Goal: Task Accomplishment & Management: Complete application form

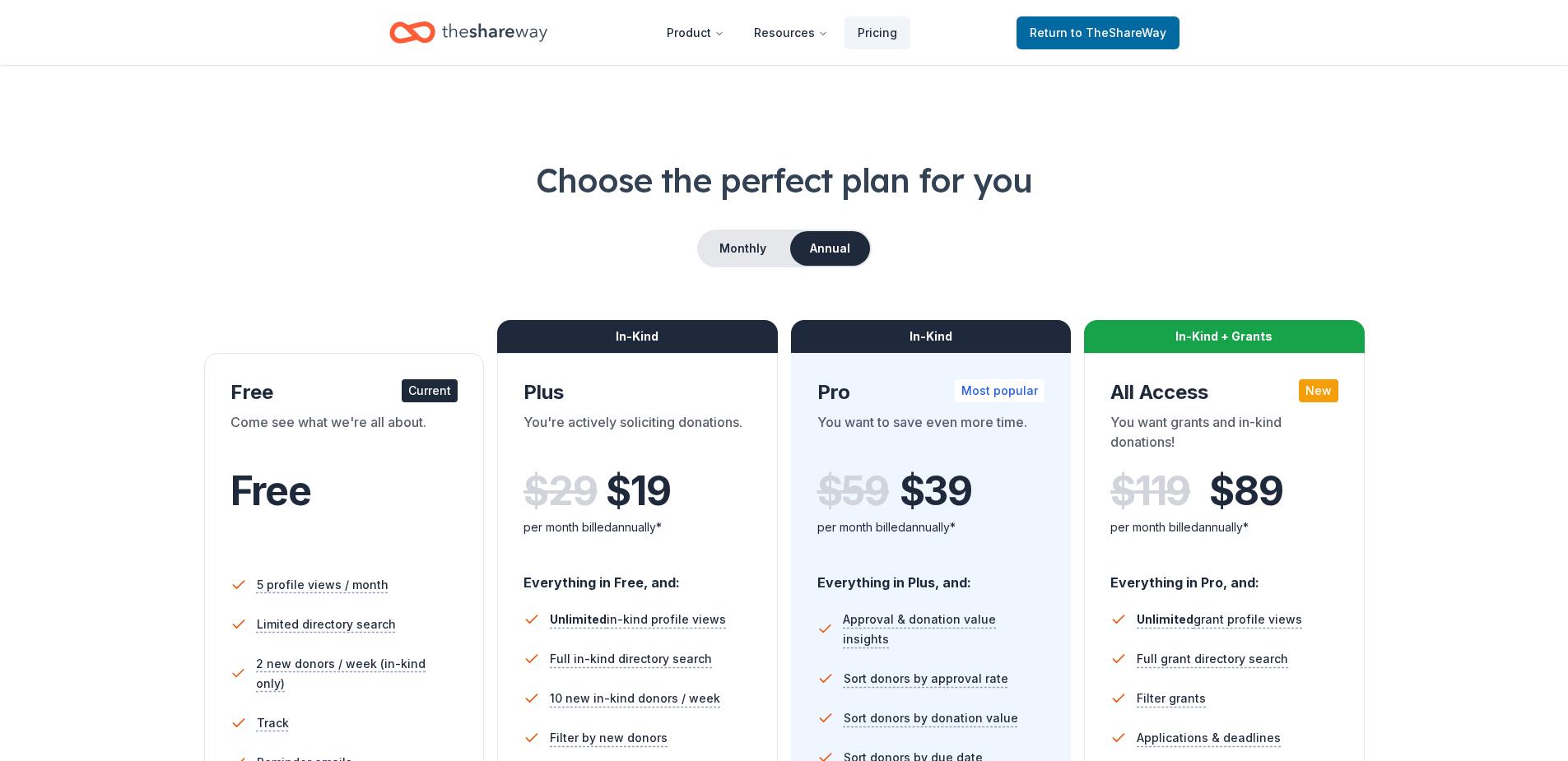
click at [431, 30] on icon "Home" at bounding box center [420, 32] width 26 height 17
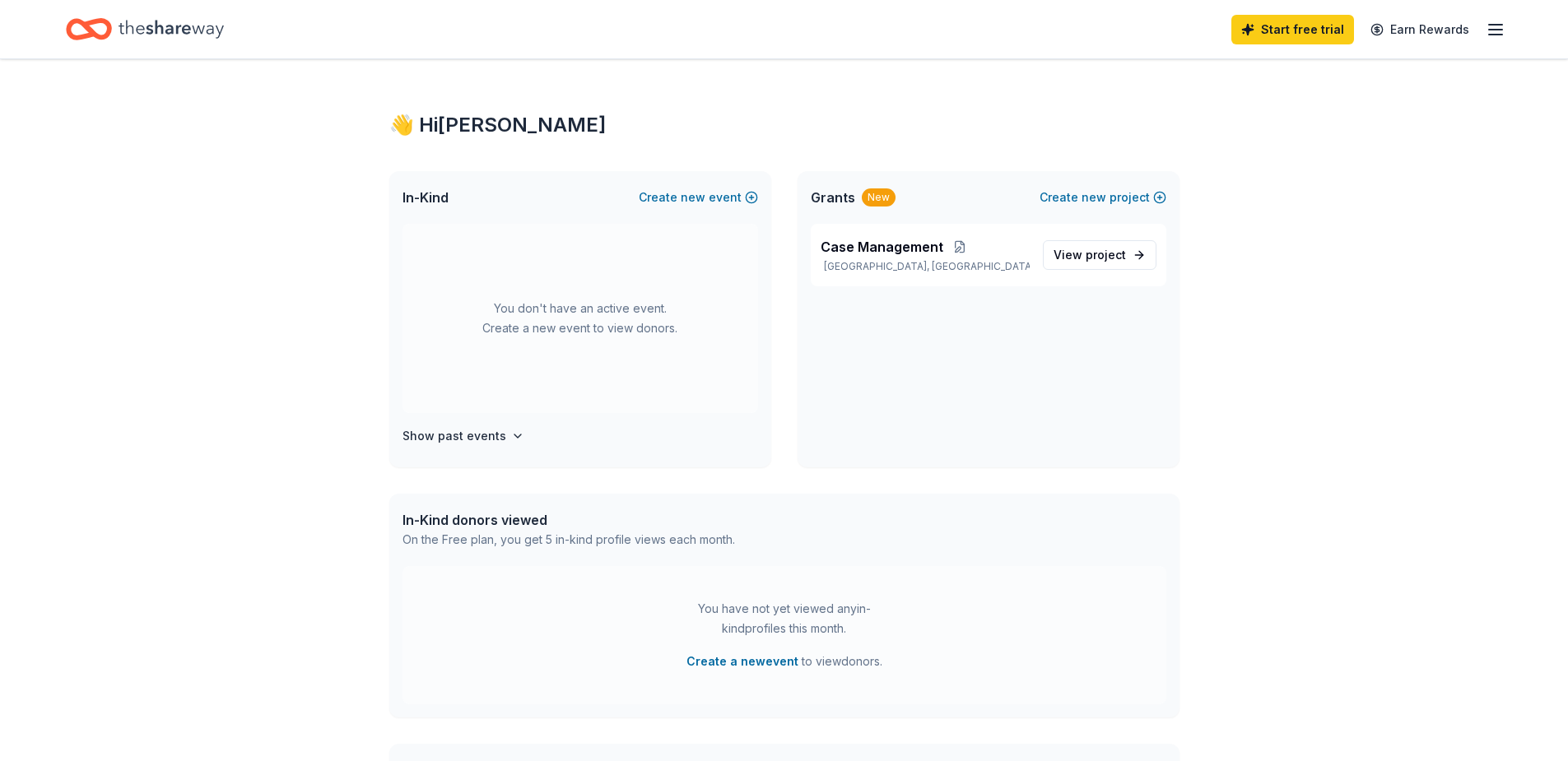
click at [152, 31] on icon "Home" at bounding box center [171, 29] width 106 height 18
click at [1501, 31] on icon "button" at bounding box center [1496, 30] width 20 height 20
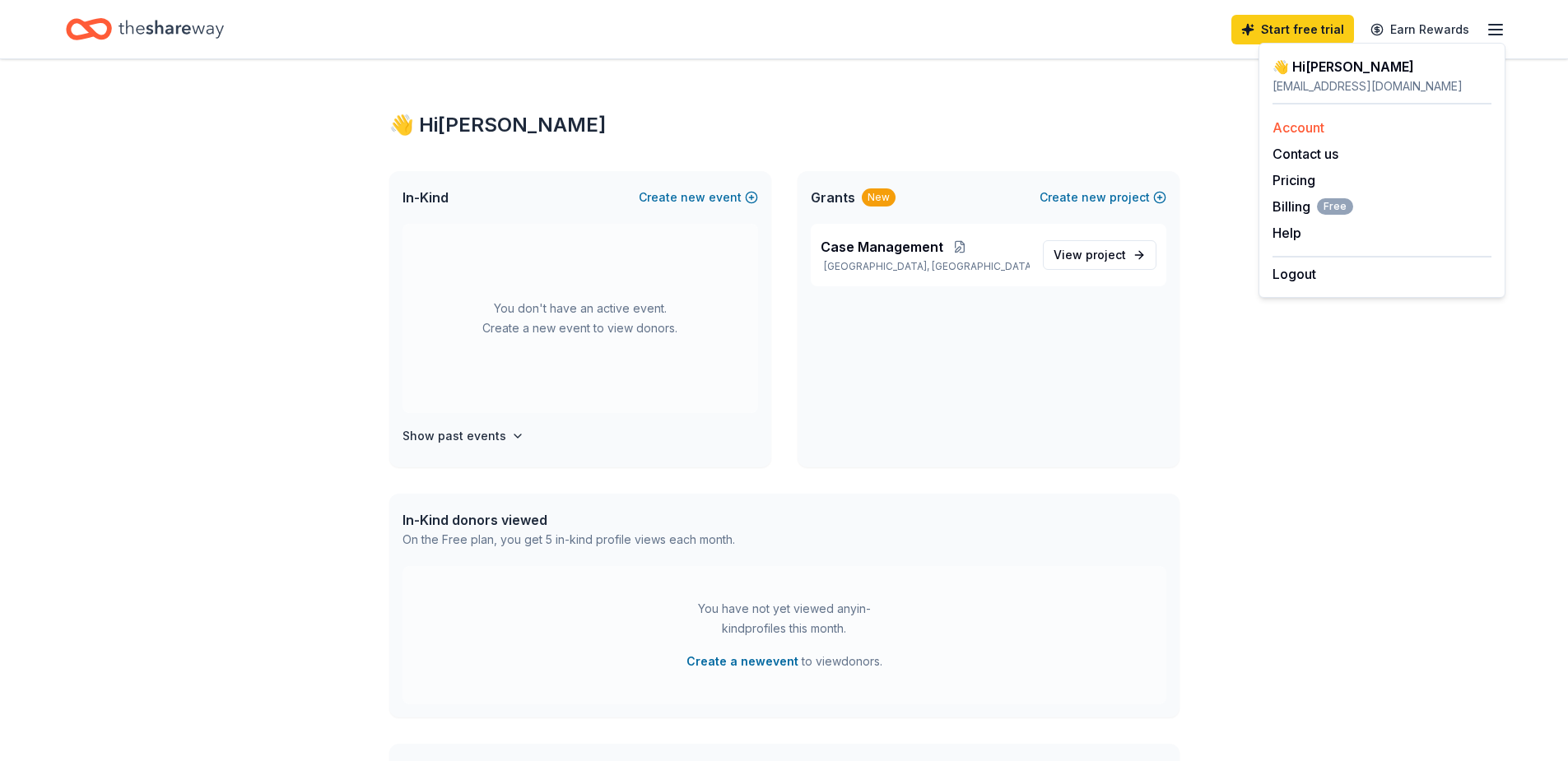
click at [1315, 129] on link "Account" at bounding box center [1298, 127] width 52 height 17
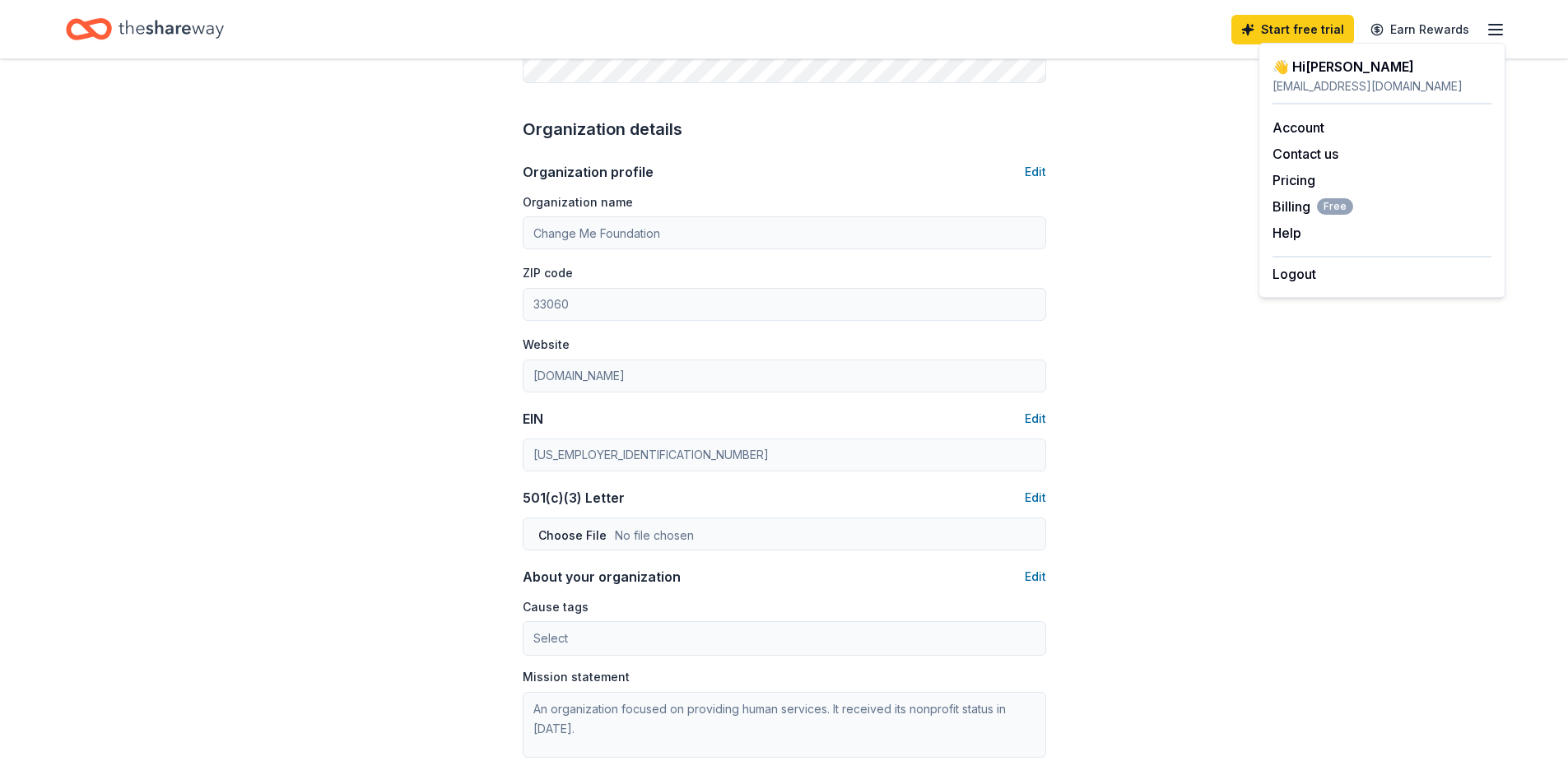
scroll to position [309, 0]
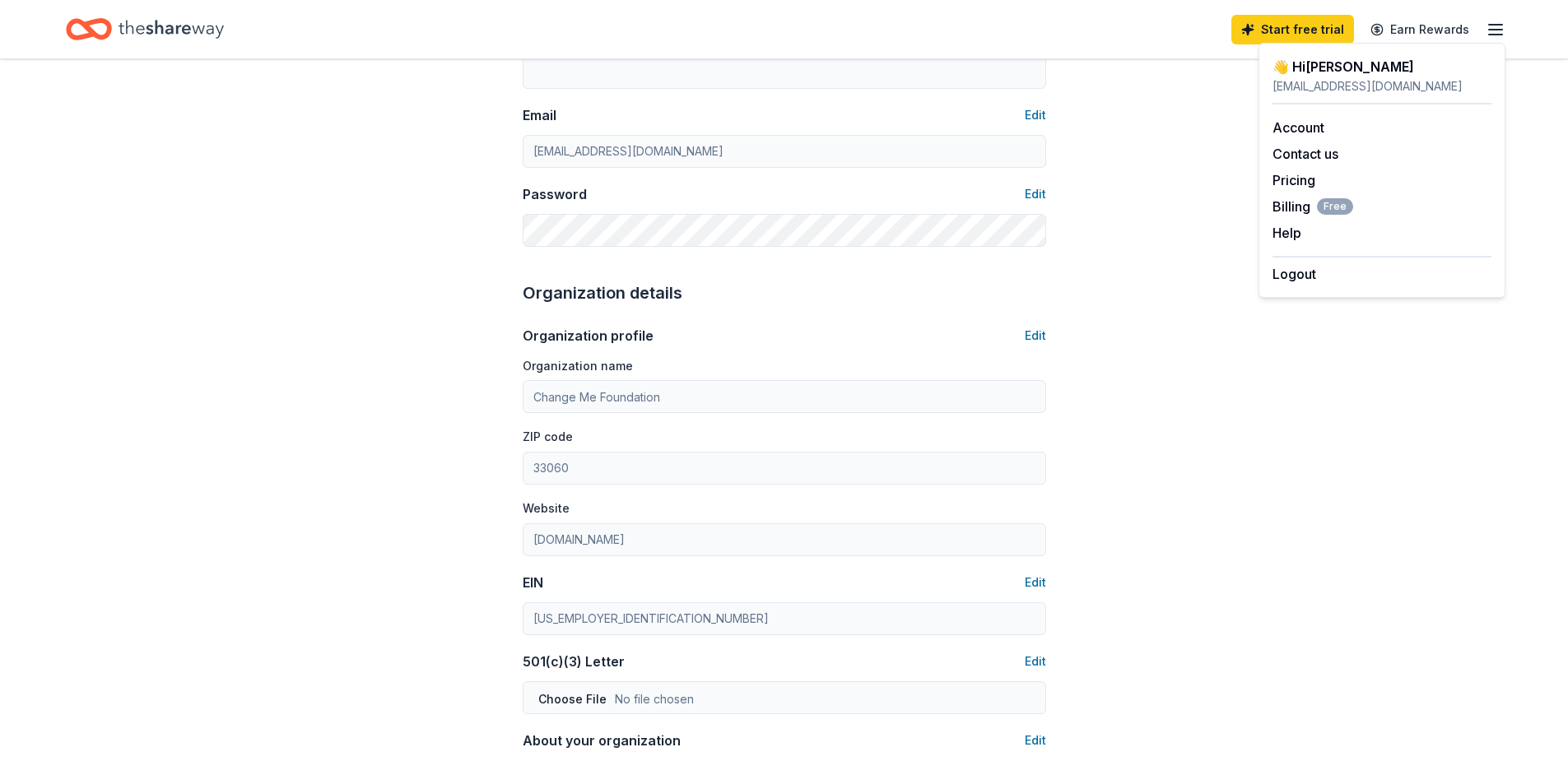
click at [171, 33] on icon "Home" at bounding box center [171, 30] width 106 height 34
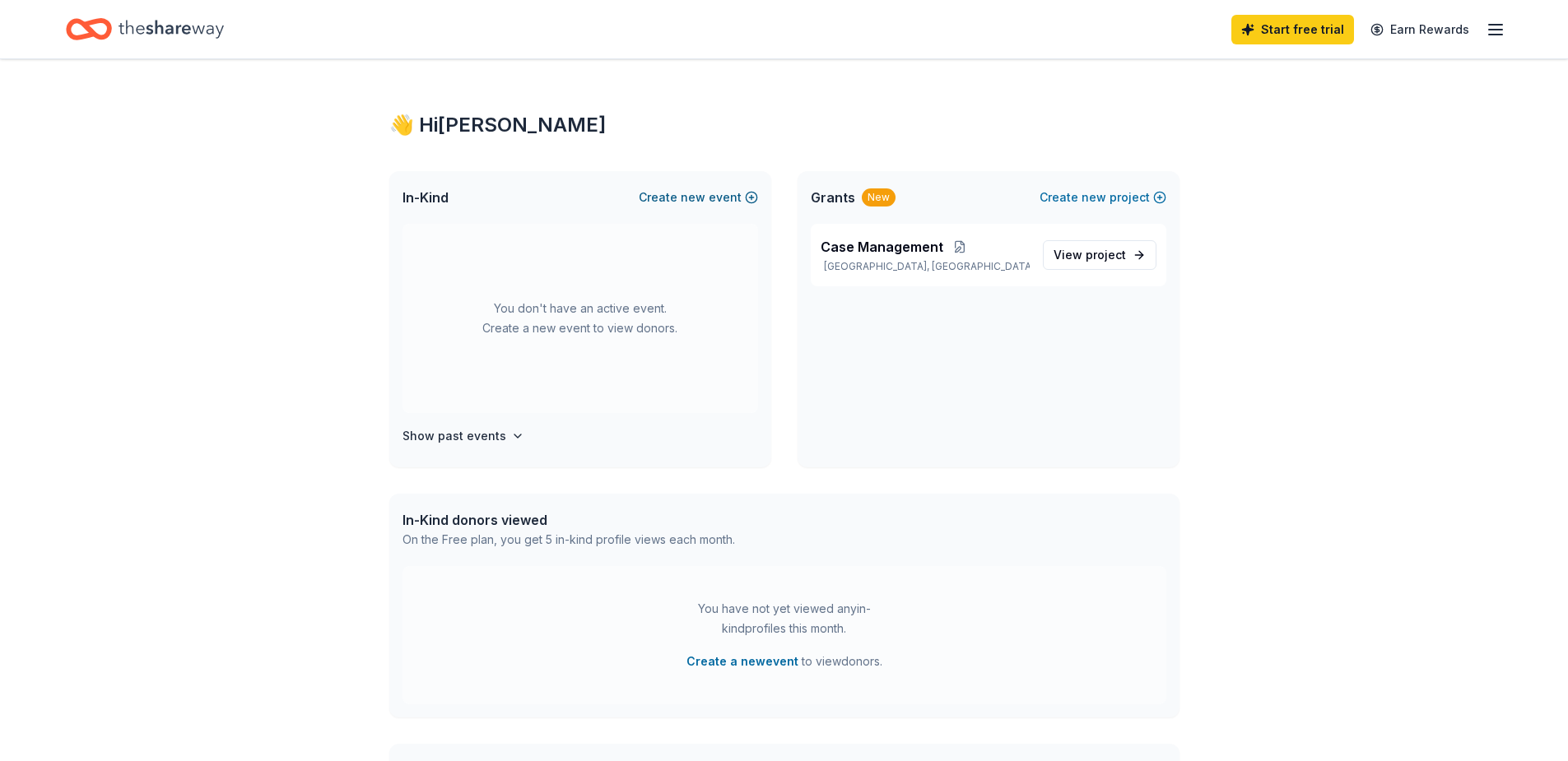
click at [656, 200] on button "Create new event" at bounding box center [698, 197] width 119 height 20
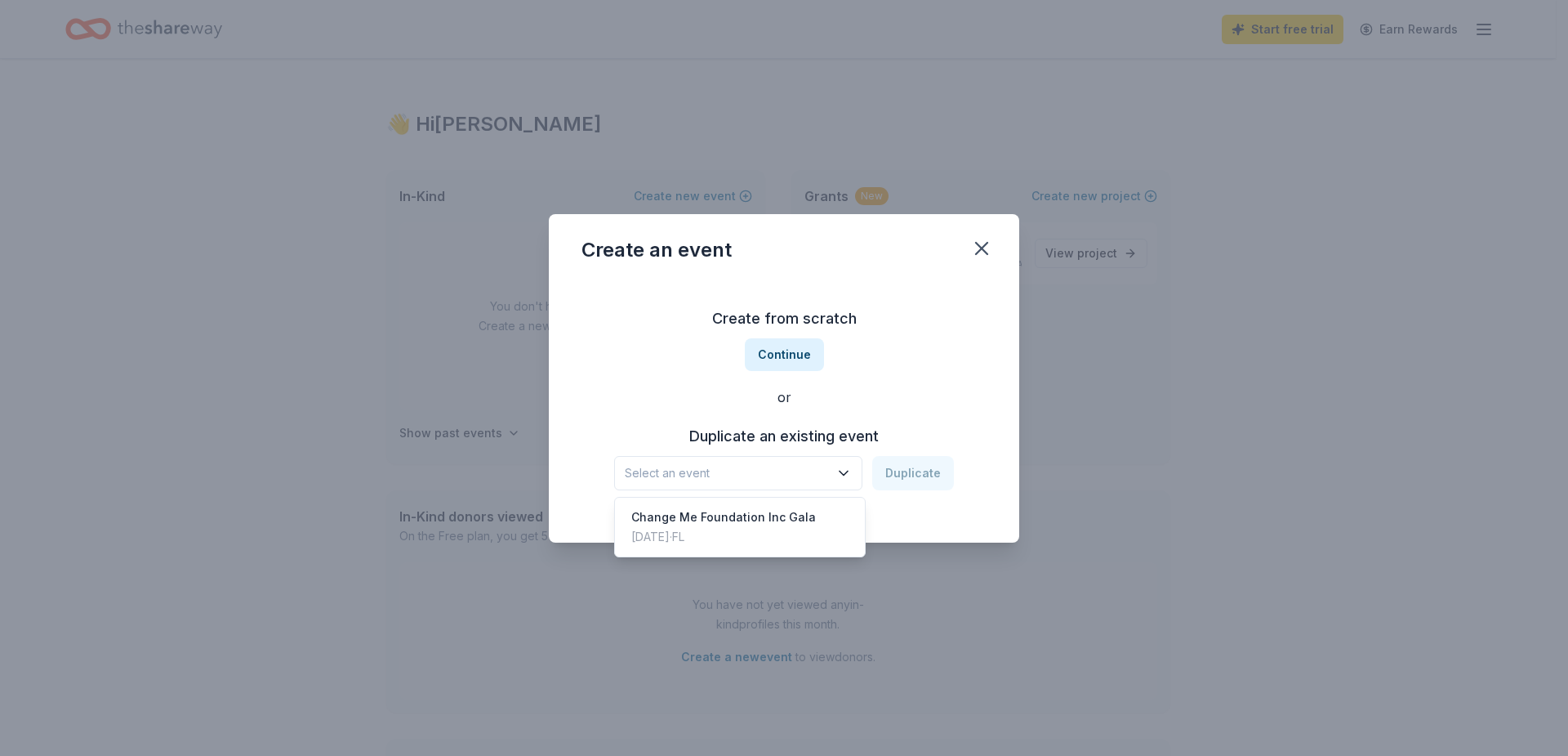
click at [773, 481] on span "Select an event" at bounding box center [727, 474] width 204 height 20
click at [766, 361] on div "Create from scratch Continue or Duplicate an existing event Select an event Dup…" at bounding box center [783, 398] width 405 height 237
click at [767, 357] on button "Continue" at bounding box center [784, 354] width 79 height 32
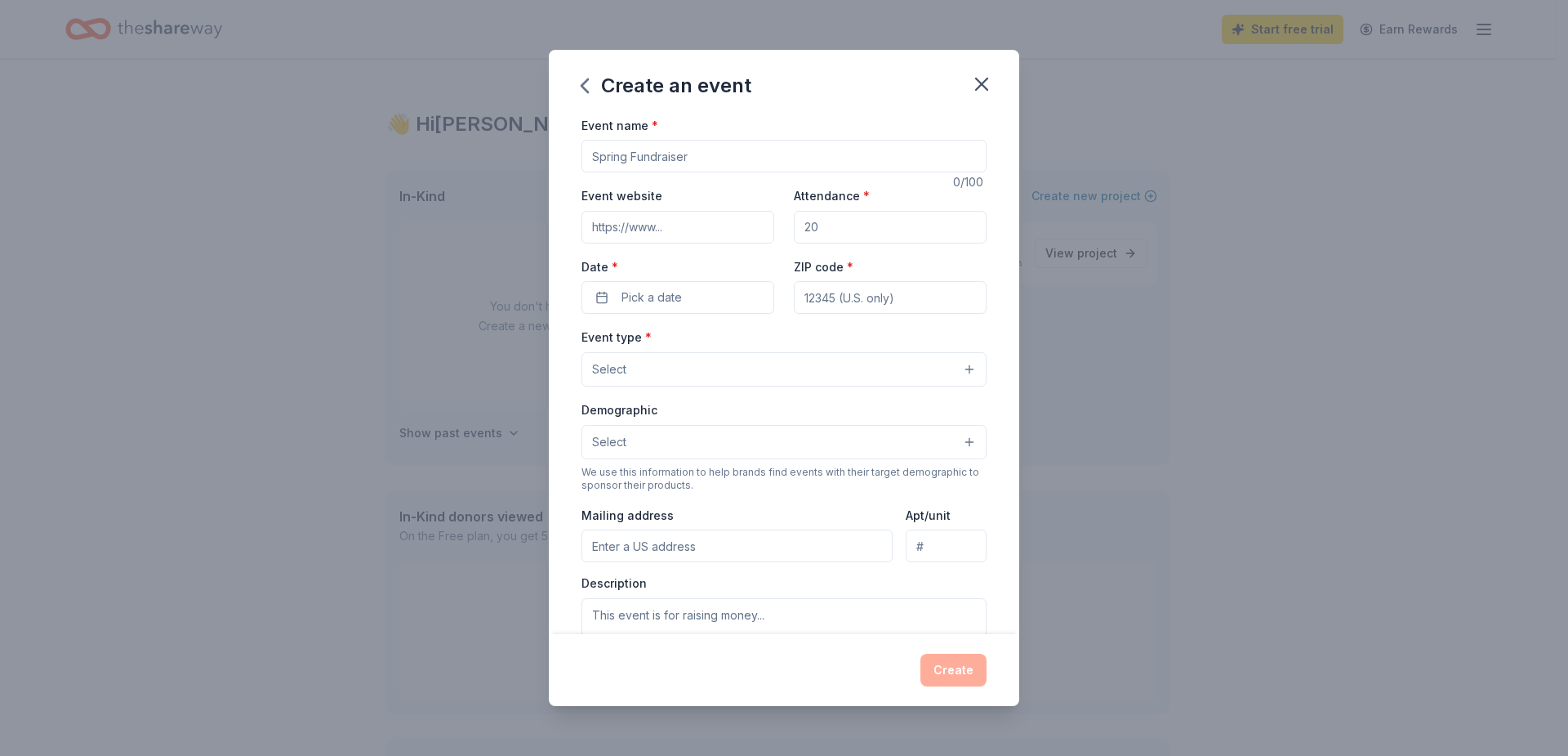
click at [630, 160] on input "Event name *" at bounding box center [783, 156] width 405 height 32
click at [591, 155] on input "Holiday Drive" at bounding box center [783, 156] width 405 height 32
type input "Change Me Foundation Holiday Drive"
click at [832, 227] on input "Attendance *" at bounding box center [890, 227] width 193 height 32
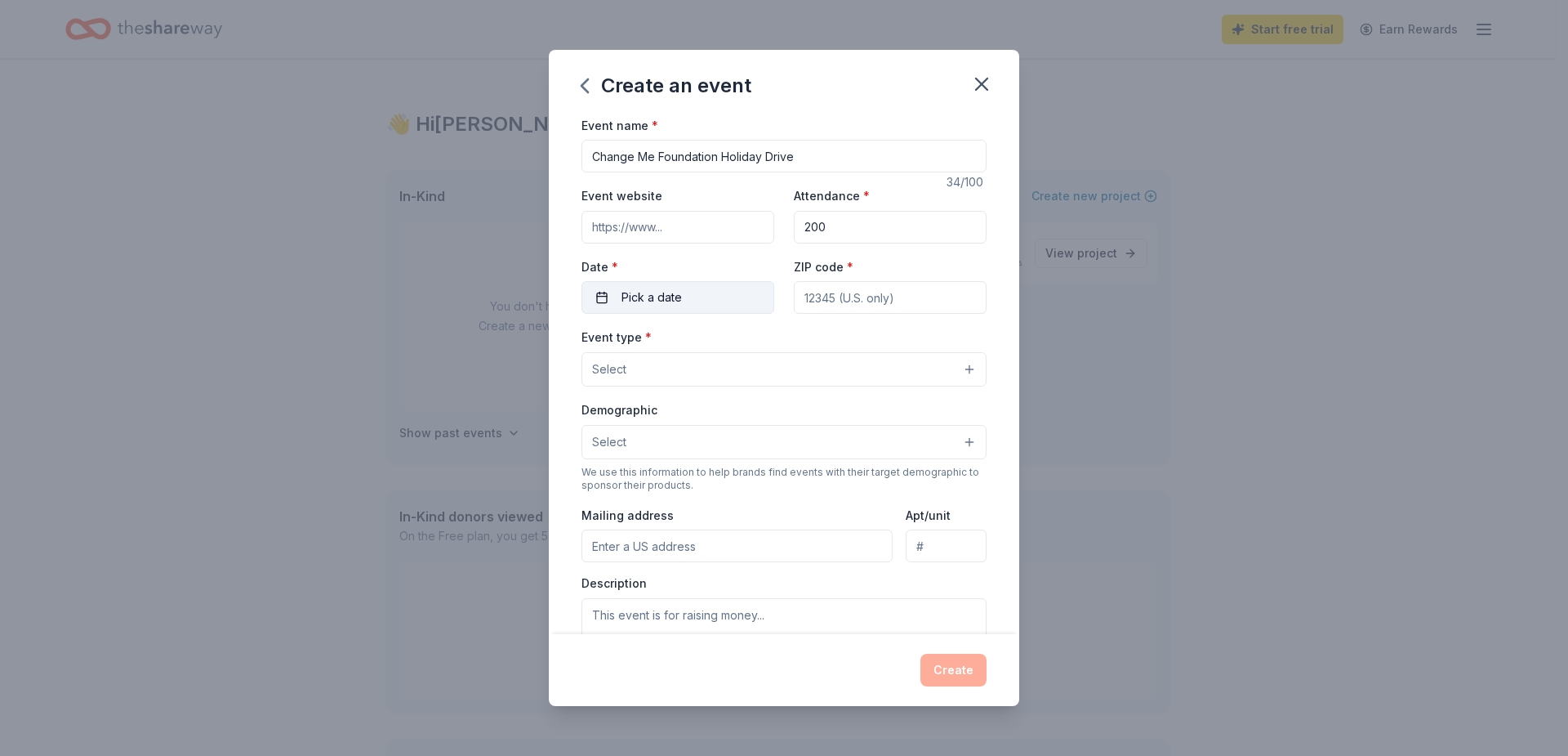
type input "200"
click at [714, 300] on button "Pick a date" at bounding box center [677, 297] width 193 height 32
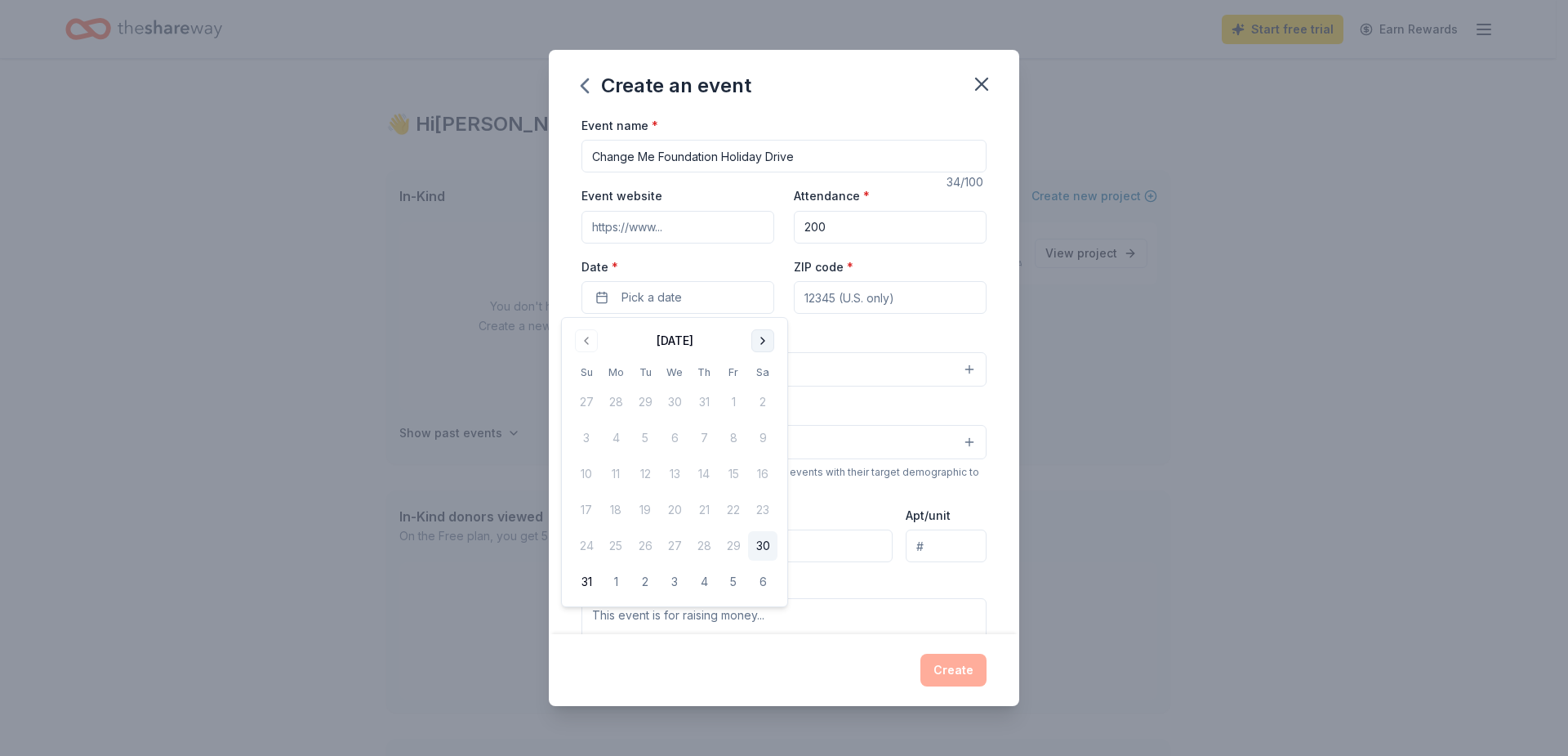
click at [760, 351] on button "Go to next month" at bounding box center [762, 340] width 23 height 23
click at [757, 346] on button "Go to next month" at bounding box center [762, 340] width 23 height 23
click at [642, 546] on button "25" at bounding box center [645, 546] width 29 height 29
click at [853, 337] on div "Event type * Select" at bounding box center [783, 356] width 405 height 60
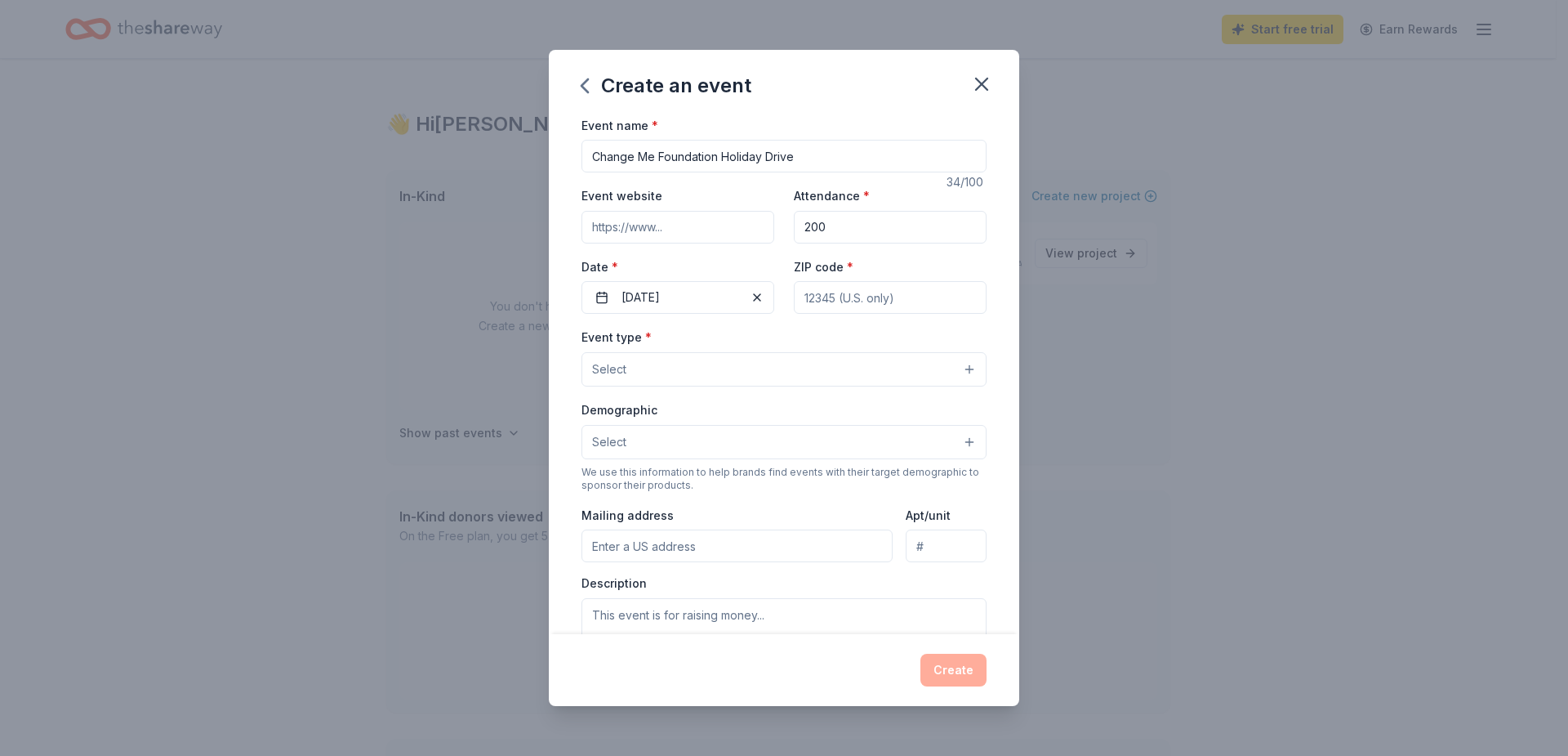
click at [819, 371] on button "Select" at bounding box center [783, 369] width 405 height 34
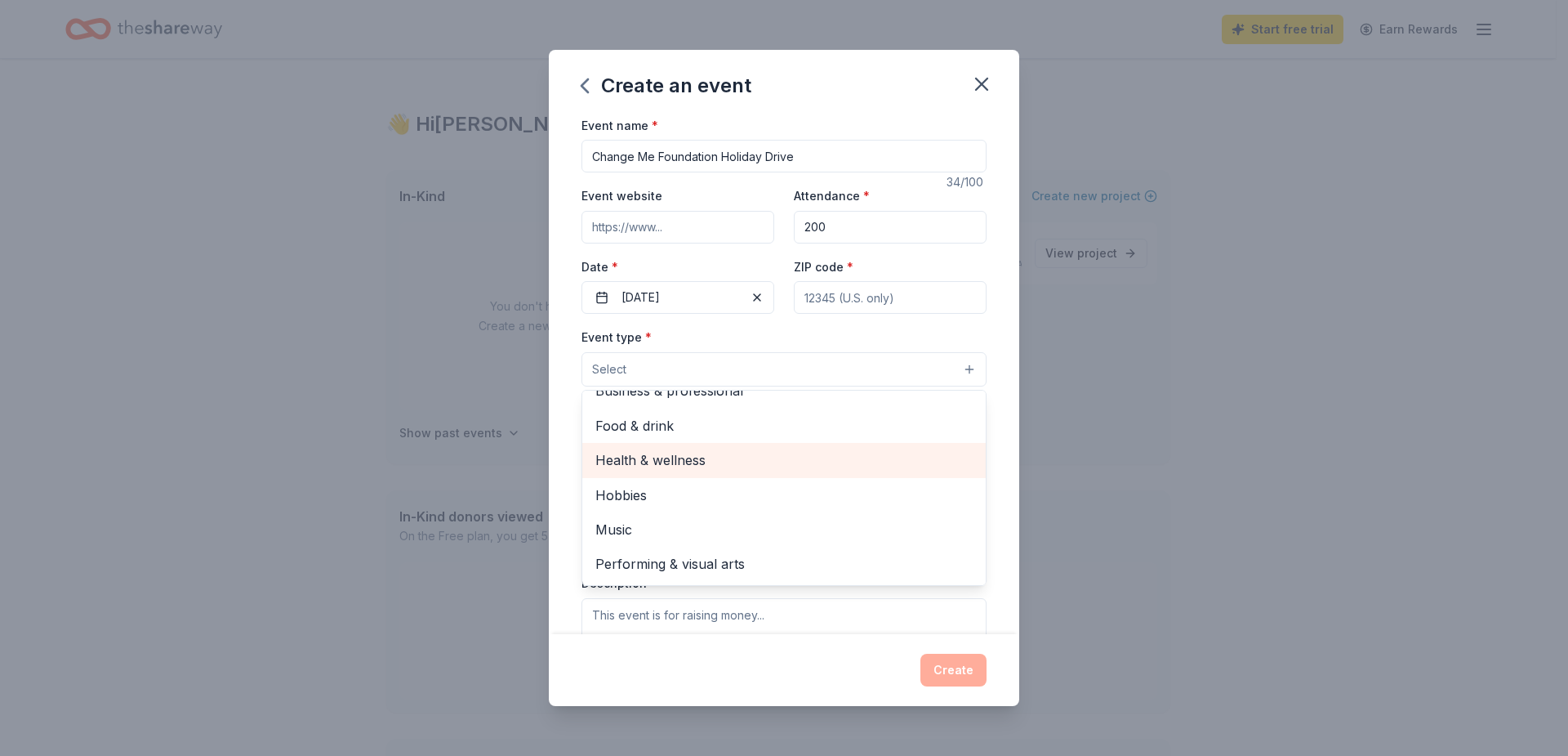
scroll to position [81, 0]
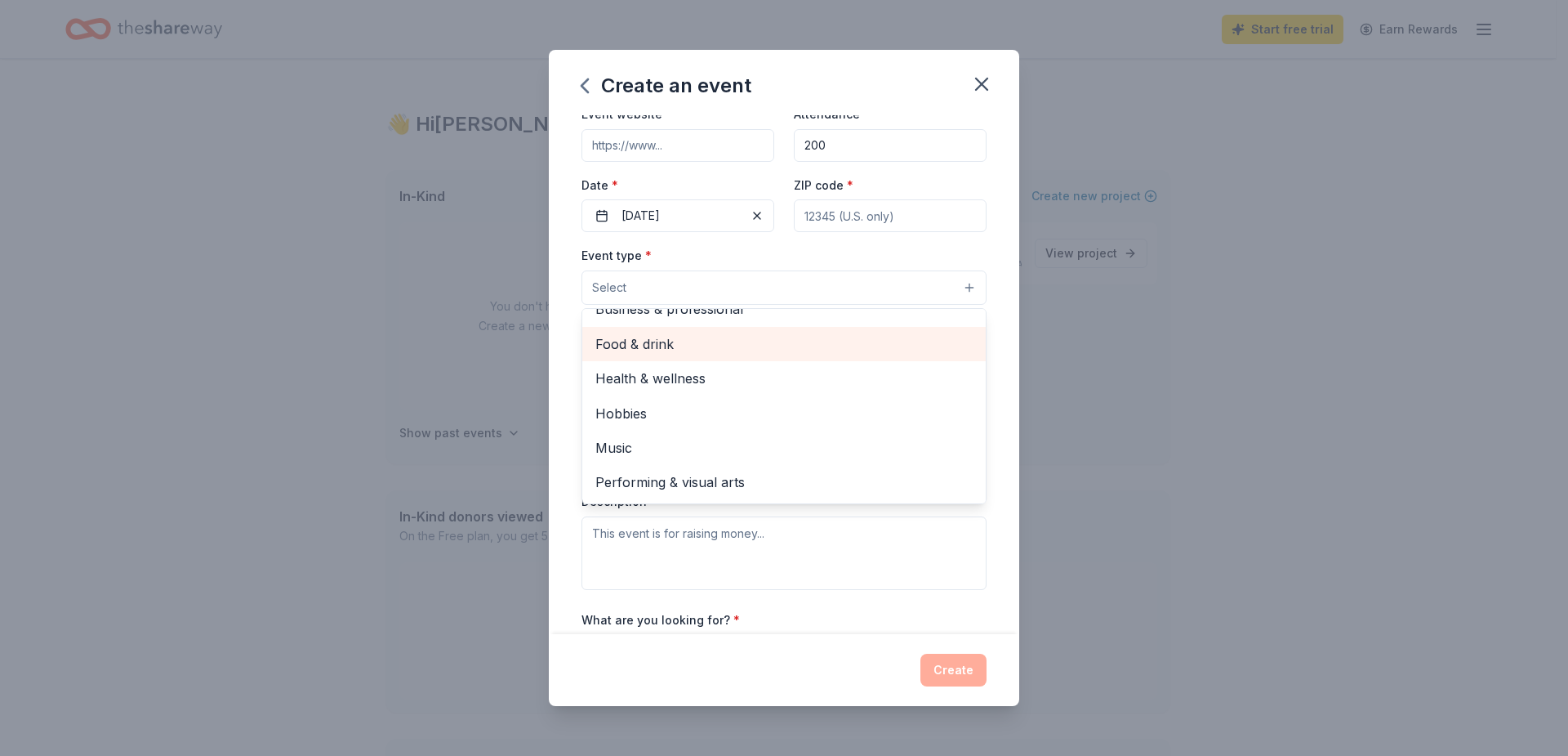
click at [817, 346] on span "Food & drink" at bounding box center [784, 344] width 377 height 22
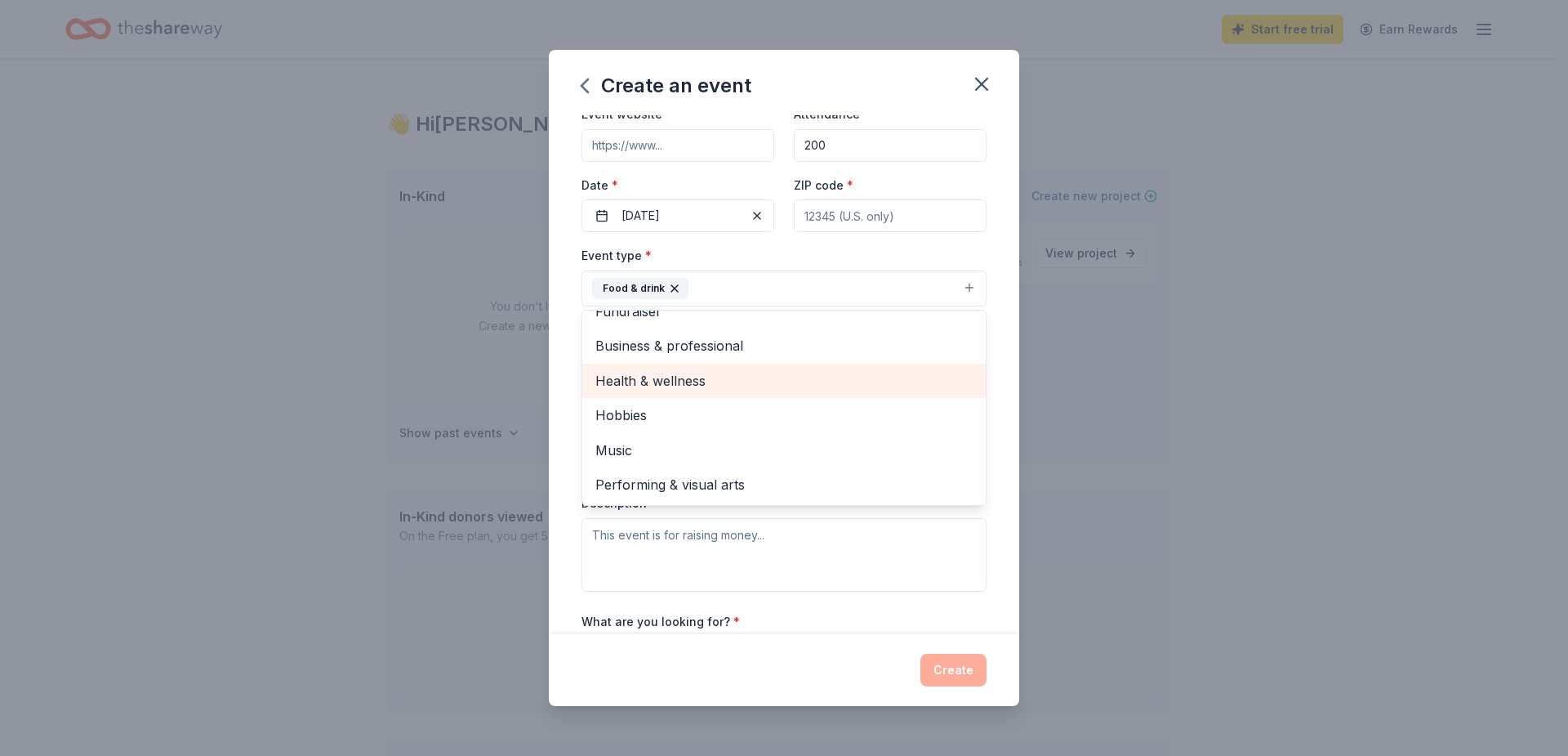
click at [805, 382] on span "Health & wellness" at bounding box center [784, 381] width 377 height 22
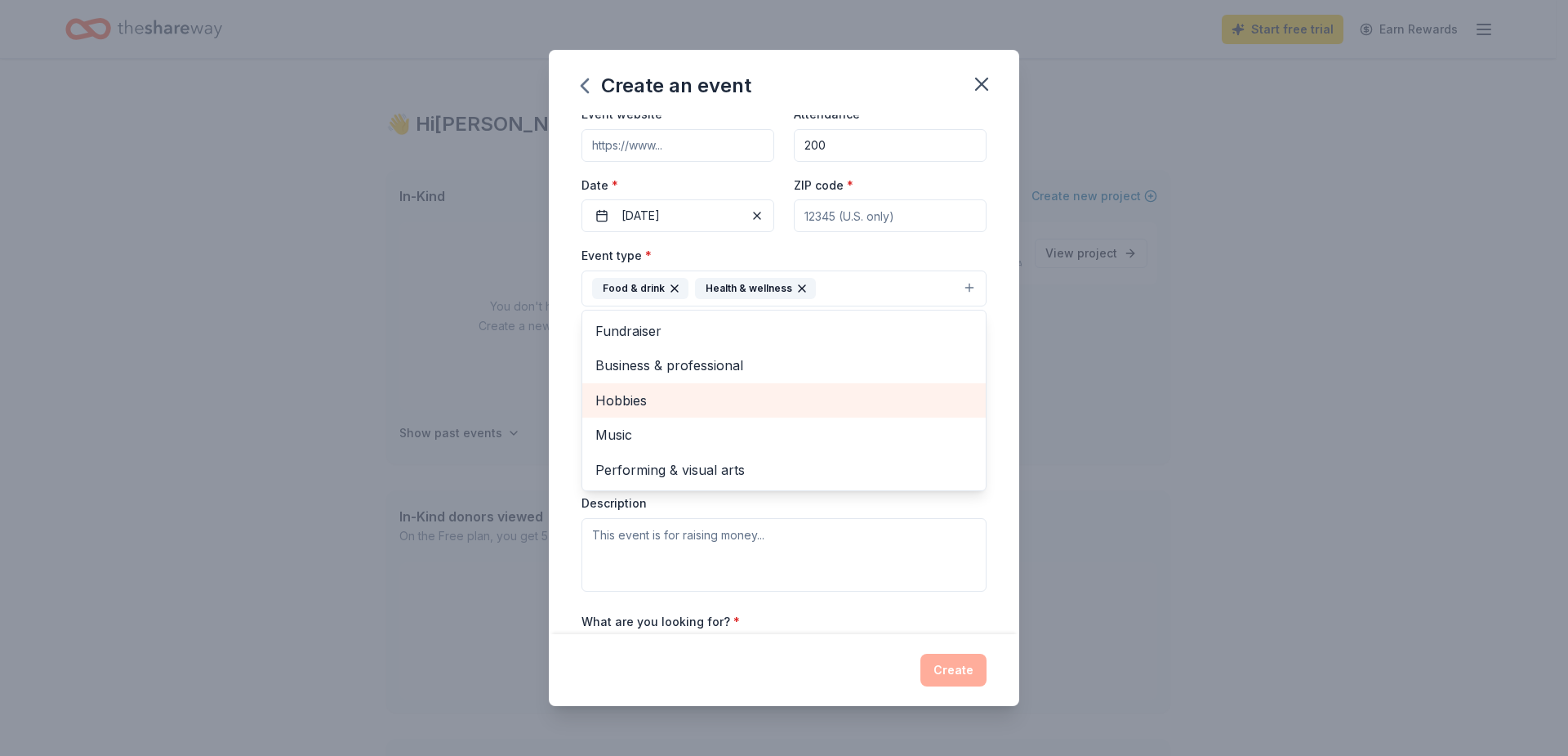
scroll to position [0, 0]
click at [1157, 408] on div "Create an event Event name * Change Me Foundation Holiday Drive 34 /100 Event w…" at bounding box center [784, 378] width 1568 height 756
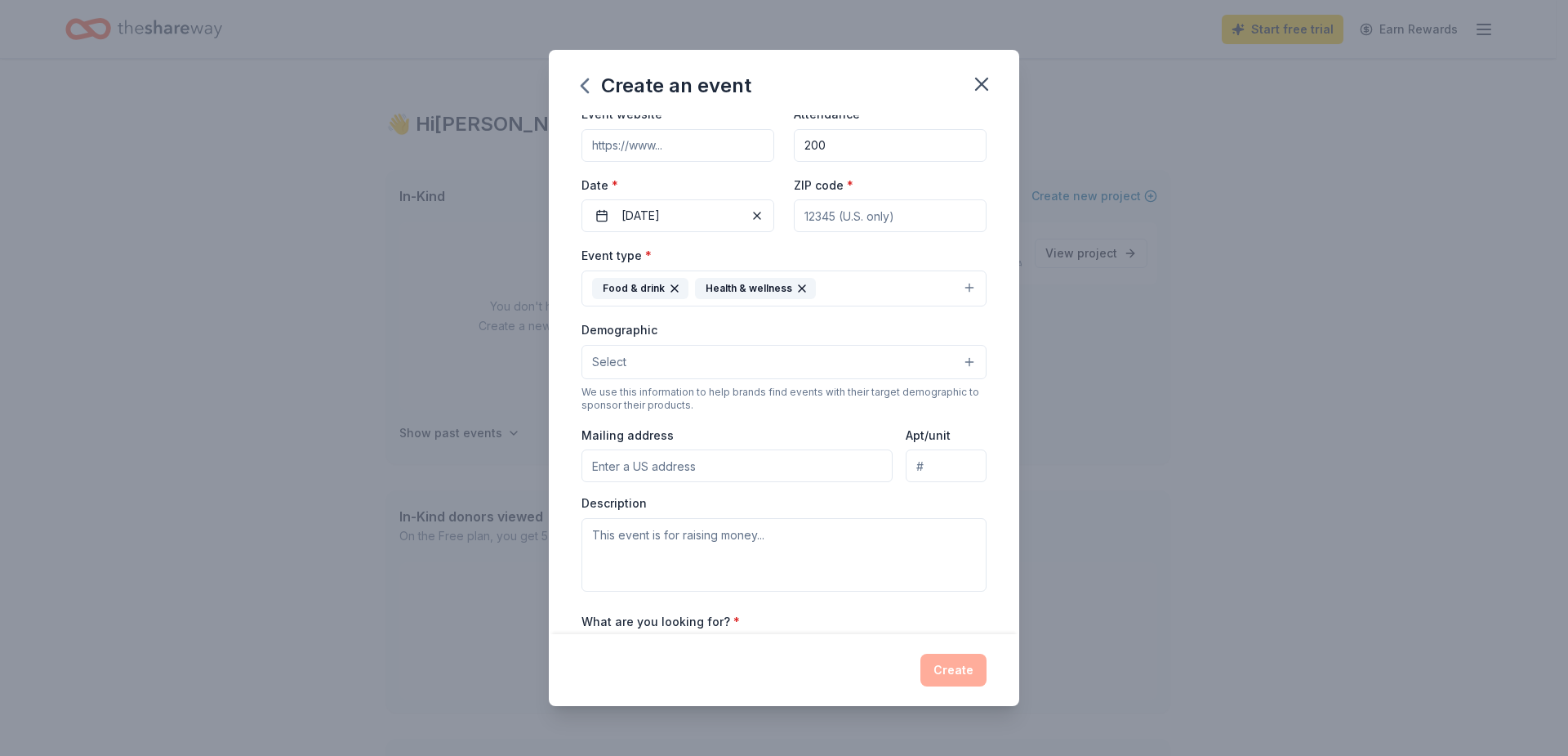
click at [822, 367] on button "Select" at bounding box center [783, 362] width 405 height 34
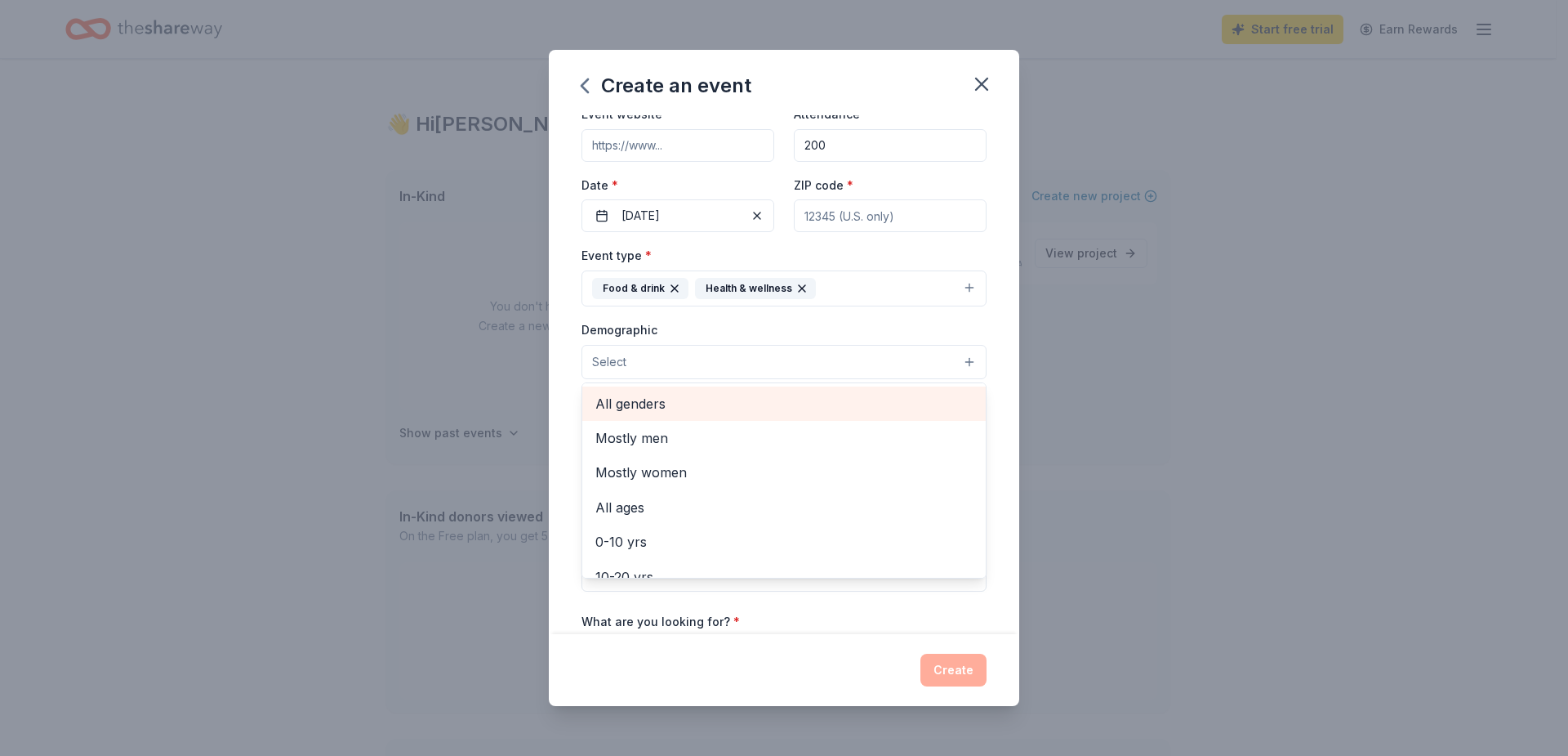
click at [785, 404] on span "All genders" at bounding box center [784, 404] width 377 height 22
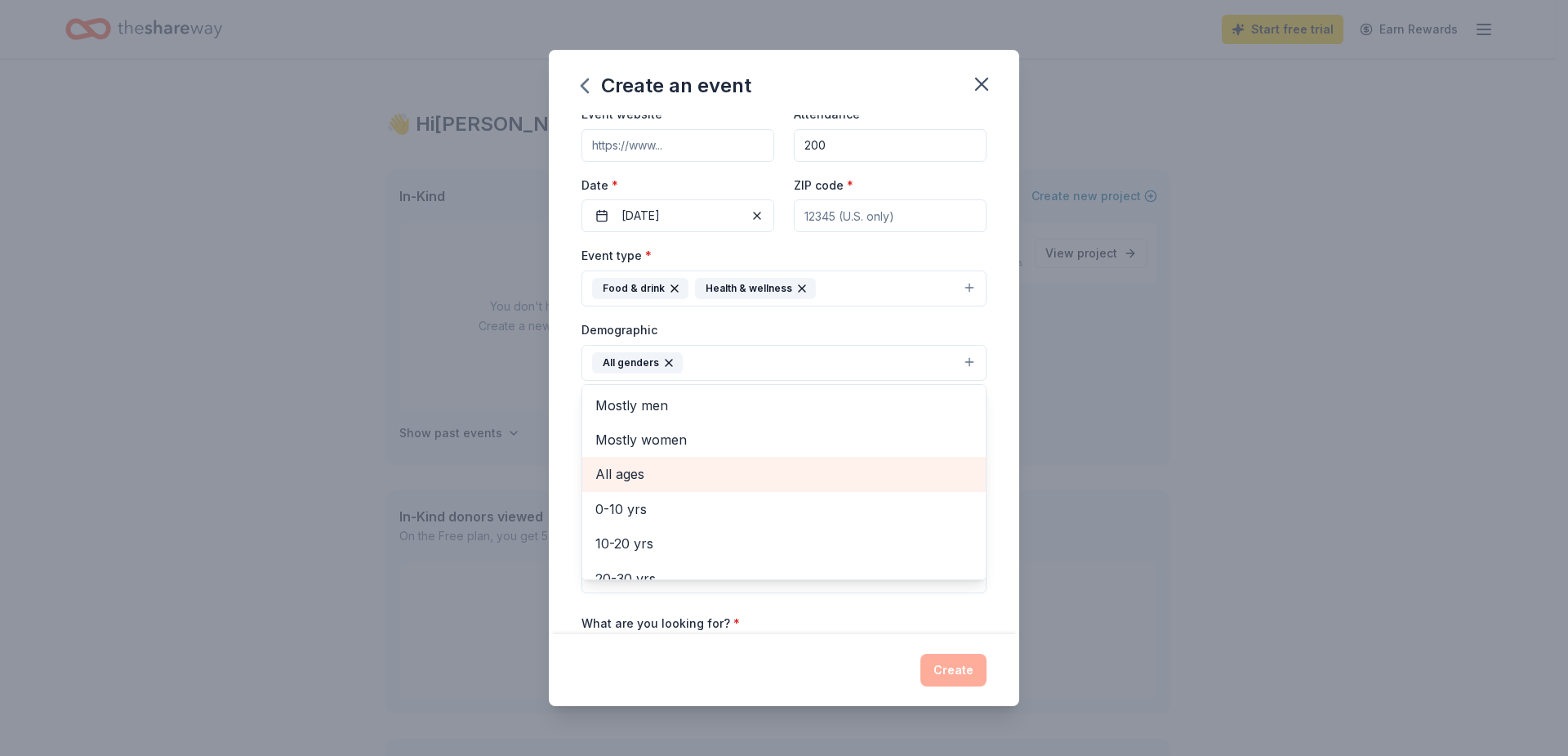
click at [804, 468] on span "All ages" at bounding box center [784, 475] width 377 height 22
click at [1136, 420] on div "Create an event Event name * Change Me Foundation Holiday Drive 34 /100 Event w…" at bounding box center [784, 378] width 1568 height 756
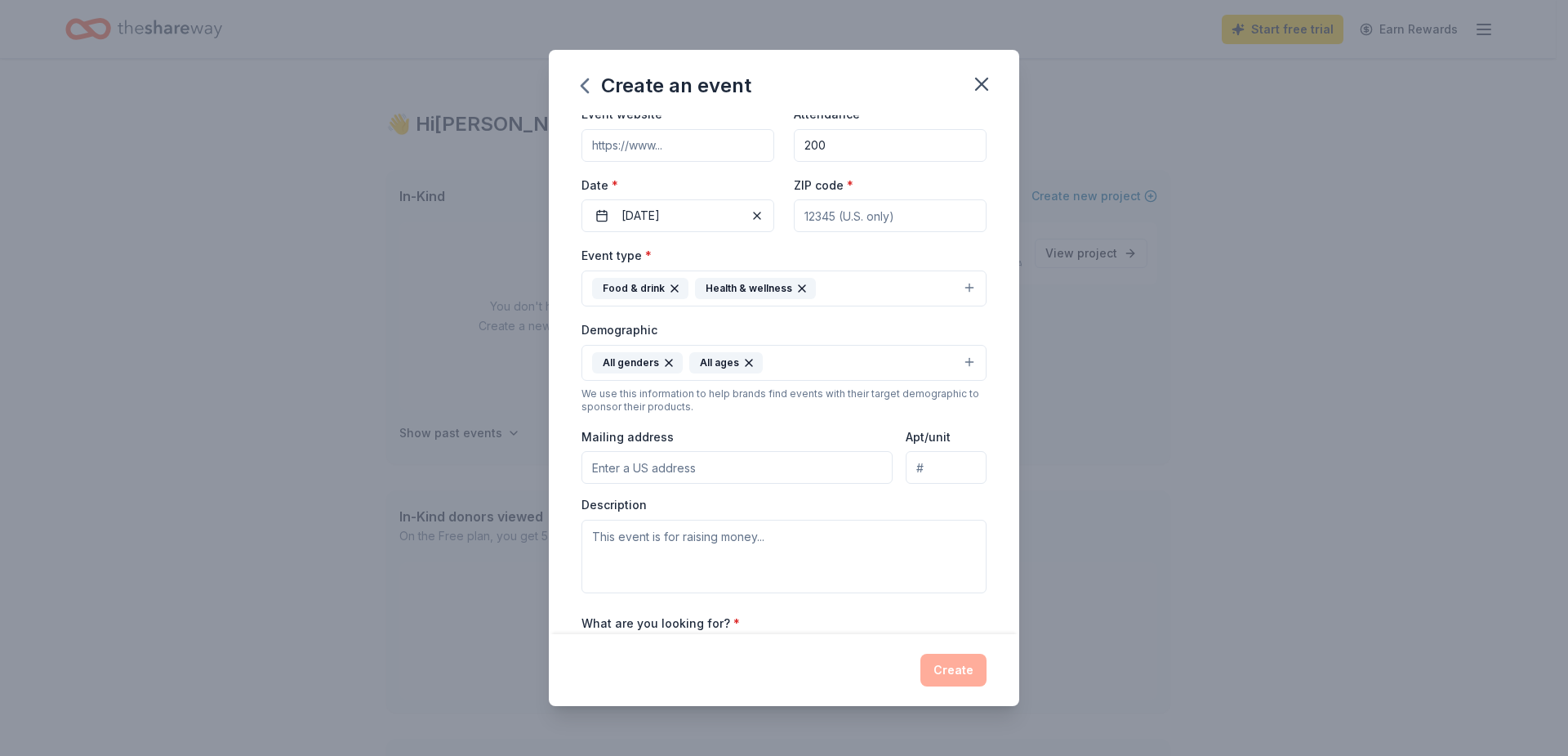
click at [783, 467] on input "Mailing address" at bounding box center [737, 467] width 312 height 32
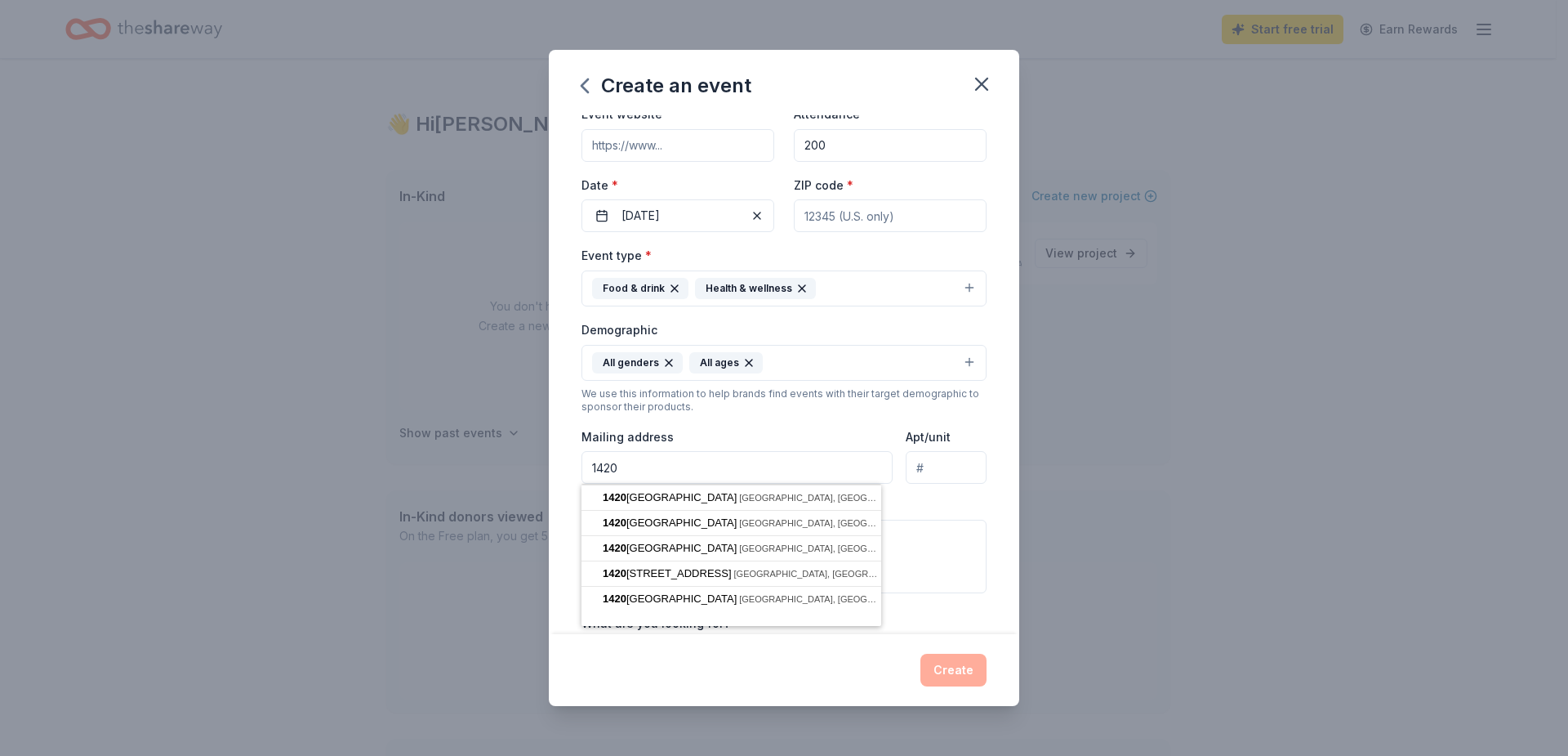
type input "1420 Nw 7th Terr"
type input "33060"
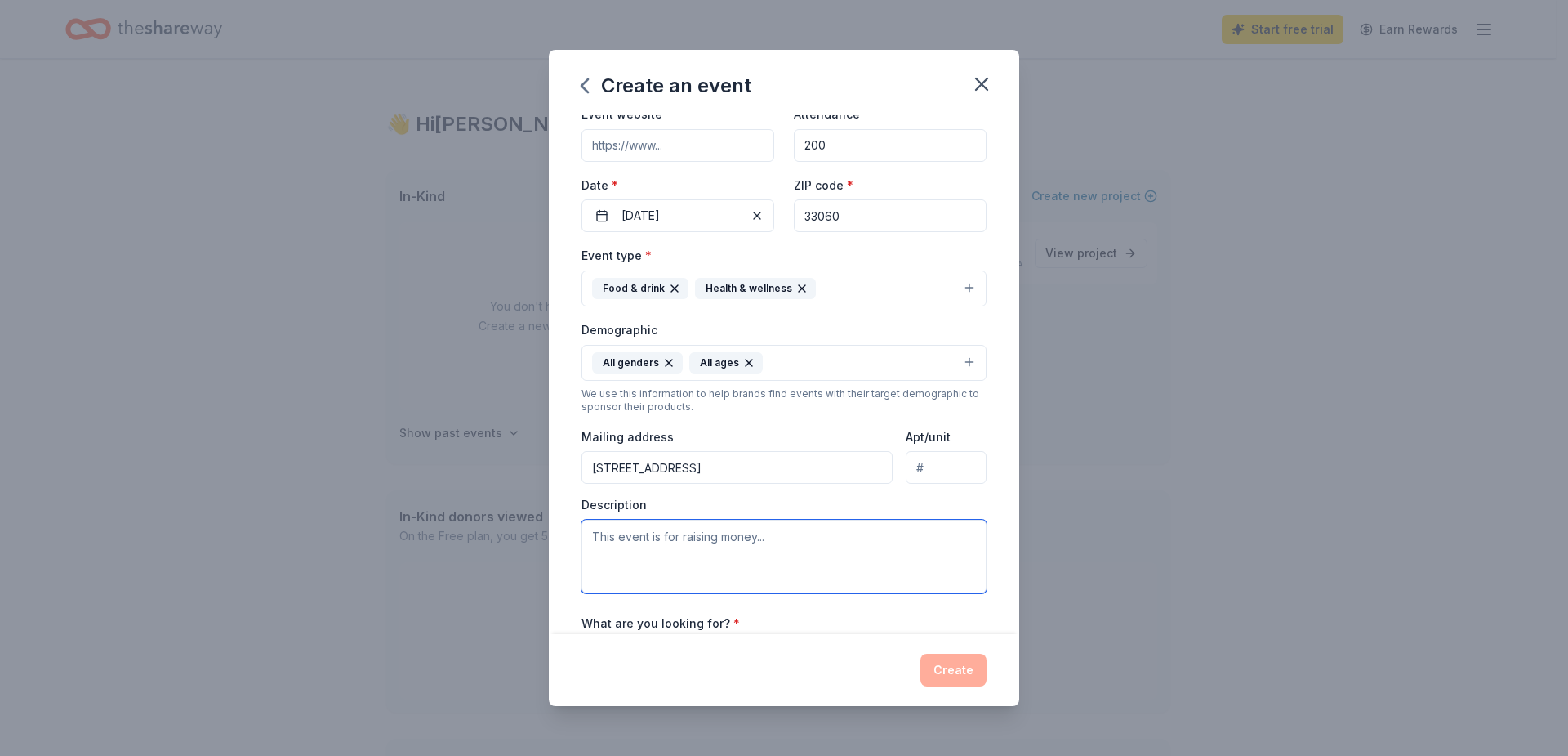
type input "[STREET_ADDRESS]"
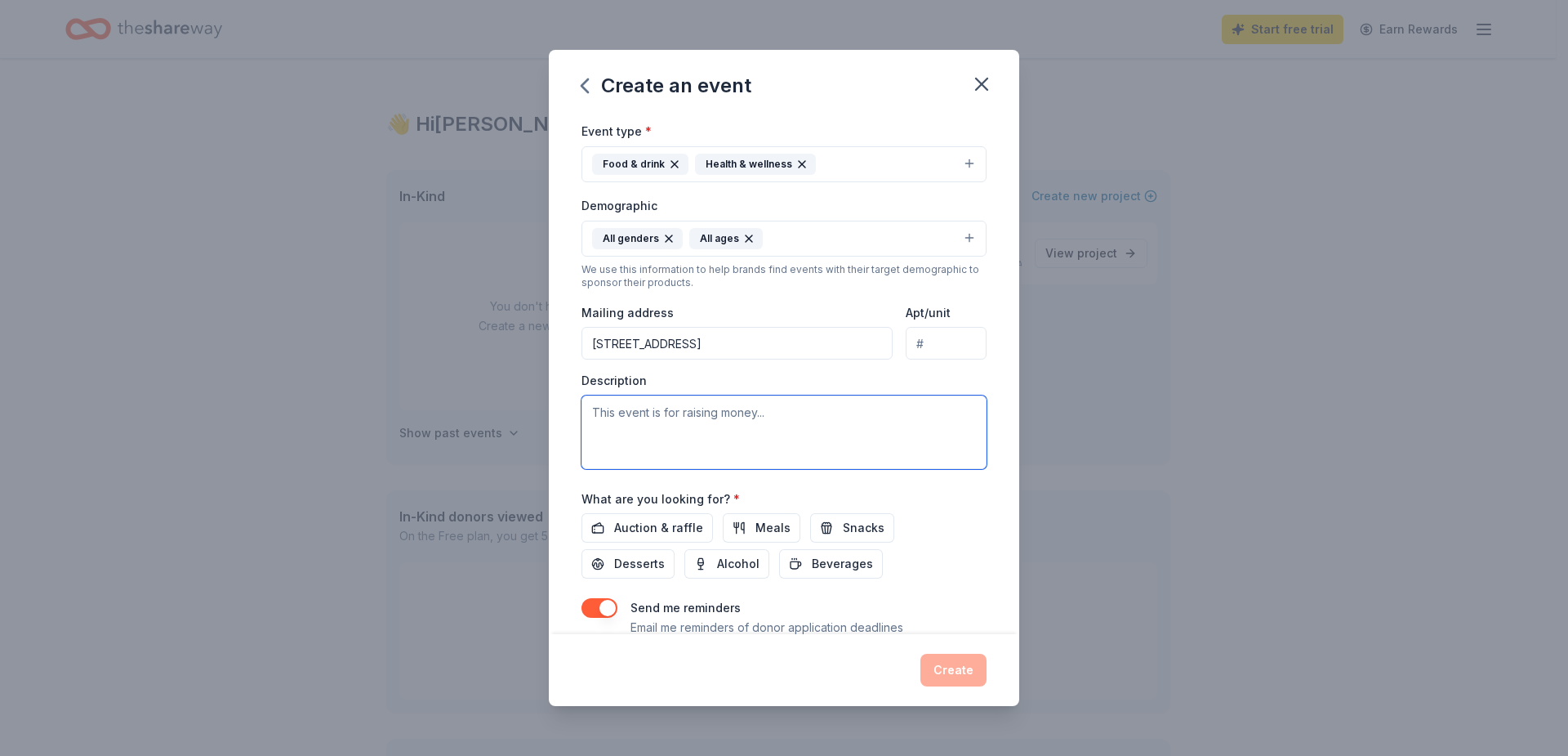
scroll to position [245, 0]
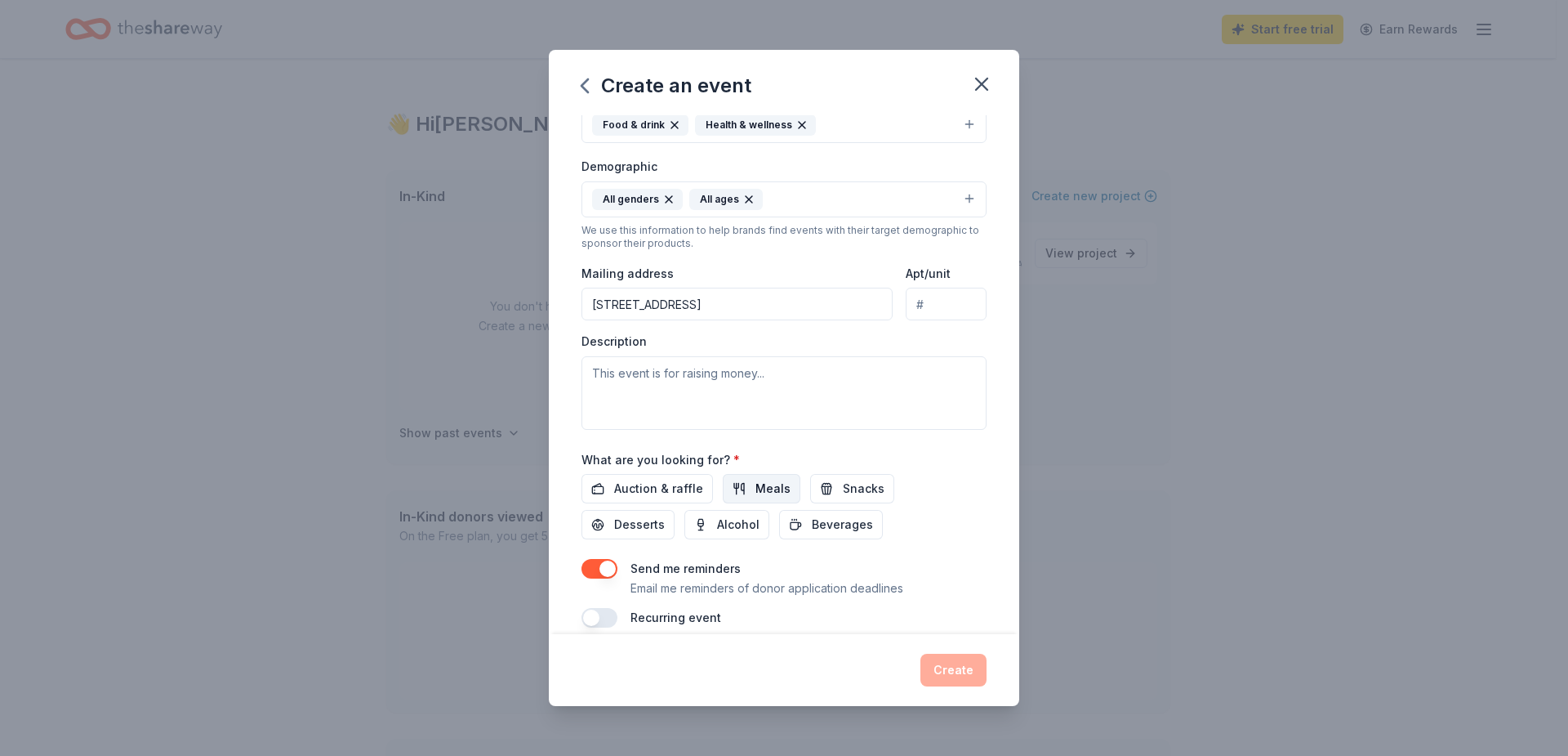
click at [765, 494] on span "Meals" at bounding box center [773, 488] width 35 height 20
click at [798, 523] on button "Beverages" at bounding box center [831, 525] width 104 height 29
click at [651, 526] on span "Desserts" at bounding box center [640, 525] width 51 height 20
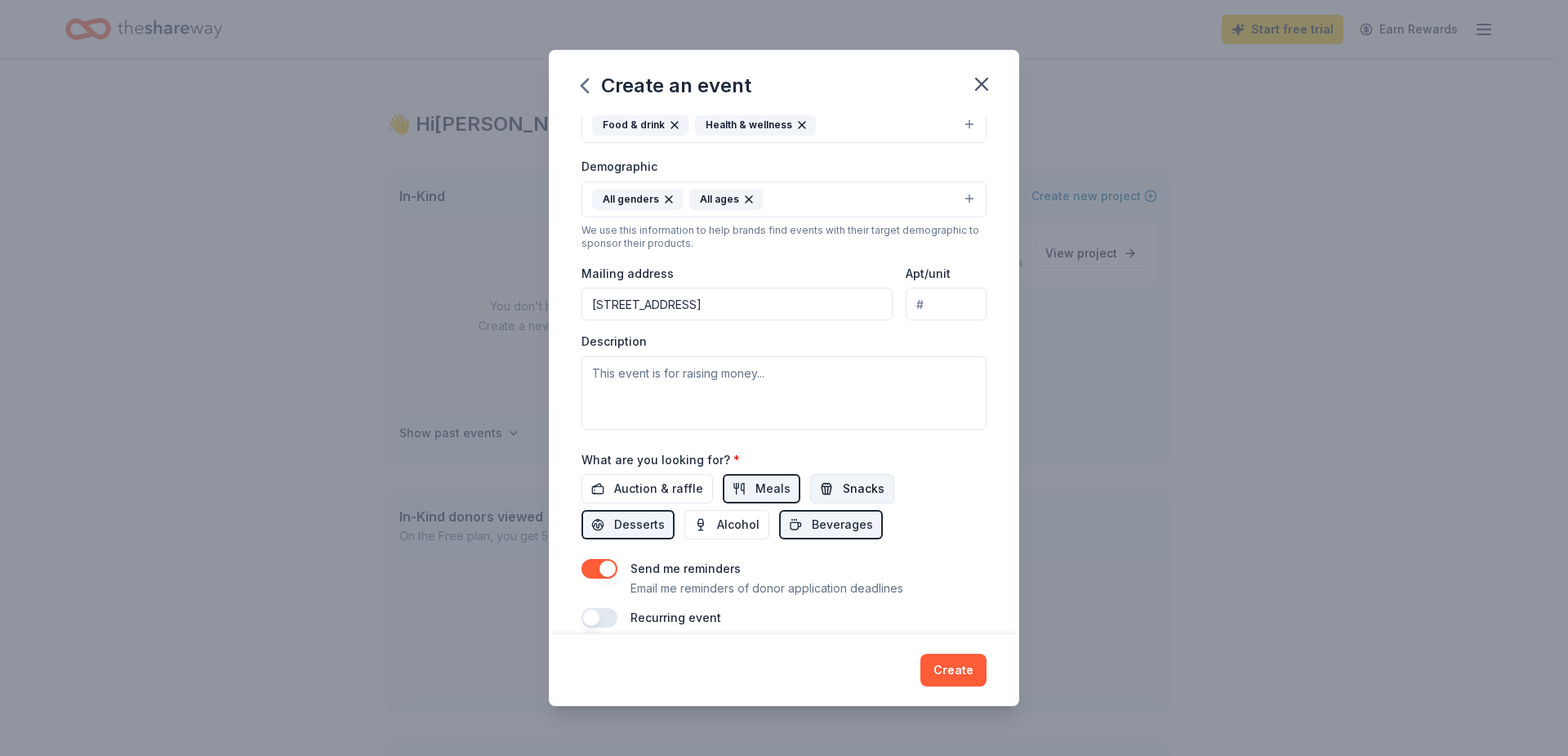
click at [817, 499] on button "Snacks" at bounding box center [853, 488] width 84 height 29
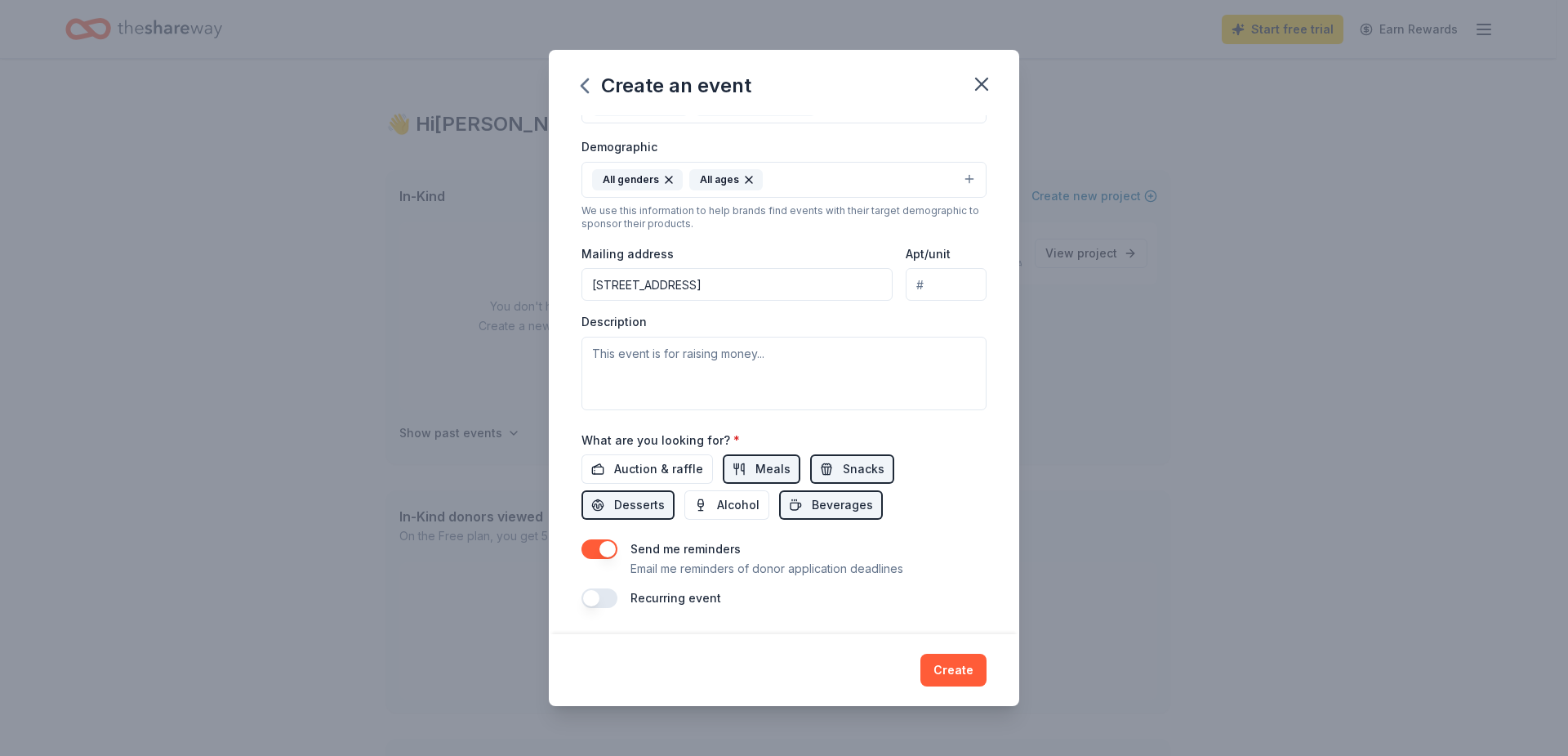
scroll to position [183, 0]
